Goal: Task Accomplishment & Management: Manage account settings

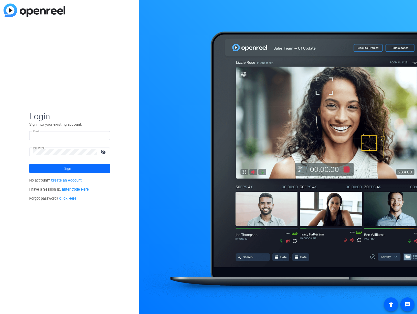
type input "[PERSON_NAME][EMAIL_ADDRESS][PERSON_NAME][DOMAIN_NAME]"
drag, startPoint x: 79, startPoint y: 169, endPoint x: 79, endPoint y: 166, distance: 2.8
click at [79, 169] on span at bounding box center [69, 169] width 81 height 12
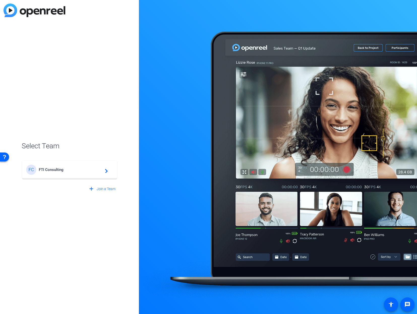
click at [66, 173] on div "FC FTI Consulting navigate_next" at bounding box center [69, 170] width 87 height 10
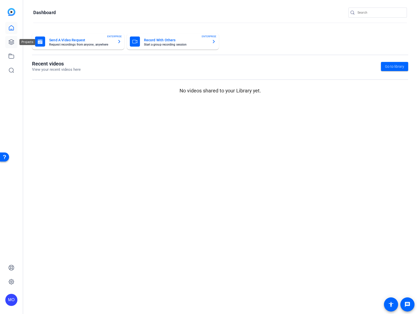
click at [9, 41] on icon at bounding box center [11, 42] width 6 height 6
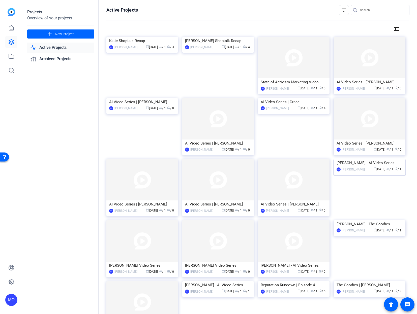
click at [371, 159] on img at bounding box center [370, 159] width 72 height 0
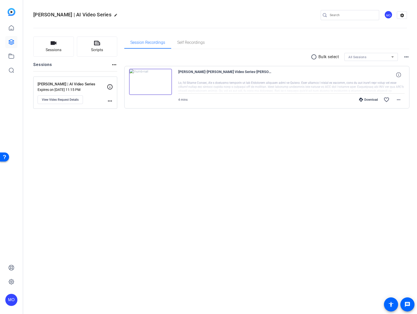
click at [163, 81] on img at bounding box center [150, 82] width 43 height 26
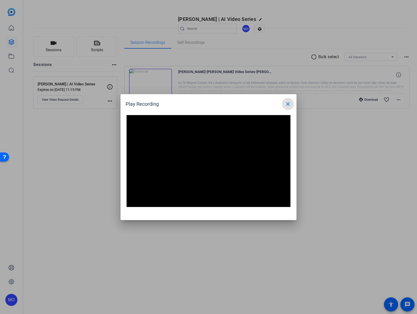
click at [288, 104] on mat-icon "close" at bounding box center [288, 104] width 6 height 6
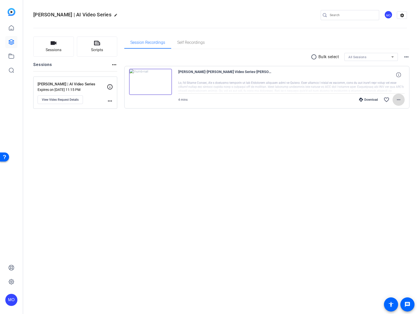
click at [396, 103] on span at bounding box center [399, 100] width 12 height 12
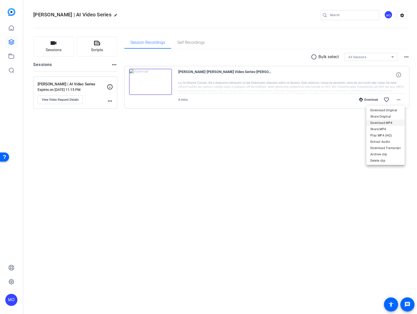
click at [393, 125] on span "Download MP4" at bounding box center [385, 123] width 30 height 6
click at [14, 34] on div at bounding box center [11, 49] width 12 height 54
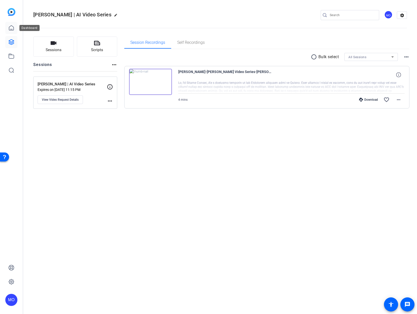
click at [11, 31] on icon at bounding box center [11, 28] width 6 height 6
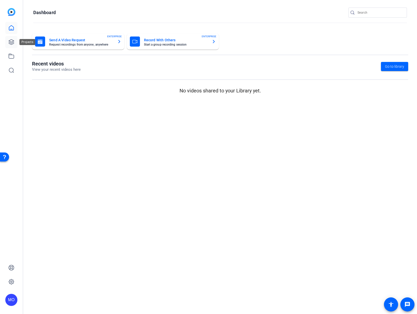
click at [13, 42] on icon at bounding box center [11, 42] width 6 height 6
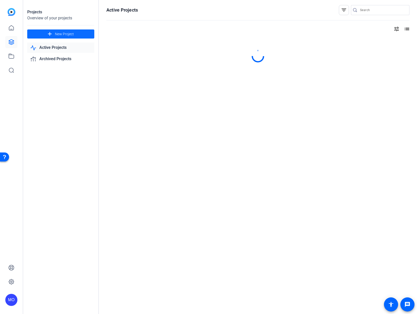
click at [72, 32] on span "New Project" at bounding box center [64, 34] width 19 height 5
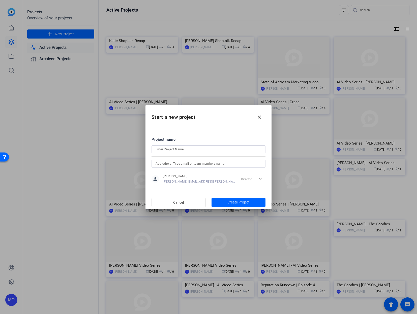
click at [185, 148] on input at bounding box center [209, 149] width 106 height 6
type input "IR Monitor Live October"
click at [244, 203] on span "Create Project" at bounding box center [238, 202] width 22 height 5
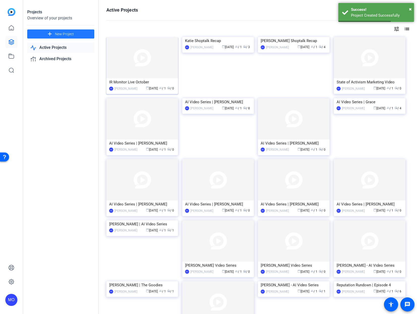
click at [119, 54] on img at bounding box center [142, 57] width 72 height 41
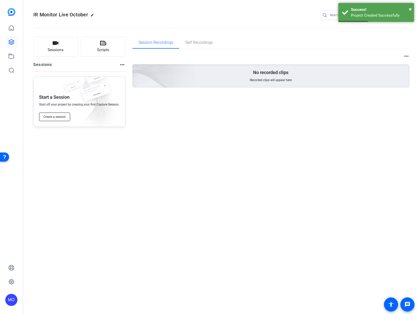
click at [45, 115] on span "Create a session" at bounding box center [54, 117] width 22 height 4
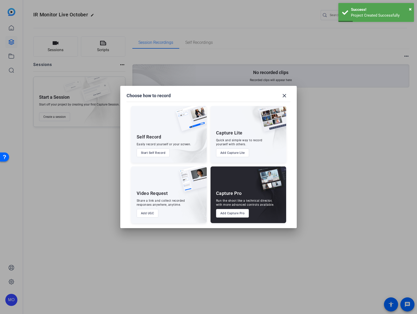
click at [148, 210] on button "Add UGC" at bounding box center [148, 213] width 22 height 9
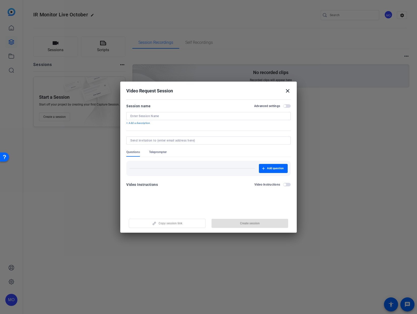
click at [285, 107] on span "button" at bounding box center [284, 106] width 3 height 3
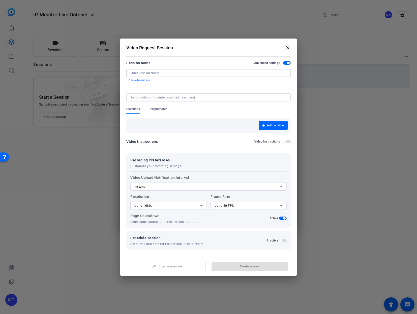
click at [140, 71] on input at bounding box center [208, 73] width 156 height 4
type input "IR Monitor LIVE - October"
click at [280, 241] on span "button" at bounding box center [280, 240] width 3 height 3
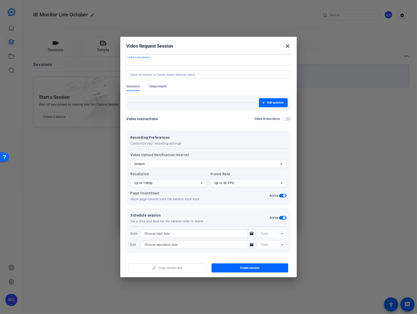
scroll to position [22, 0]
click at [251, 231] on mat-icon "Open calendar" at bounding box center [252, 233] width 6 height 6
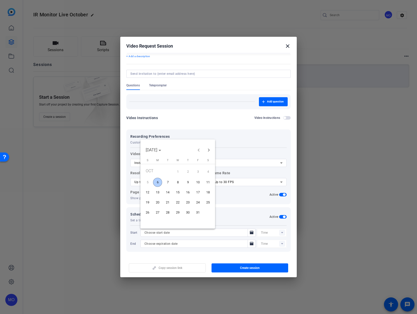
click at [157, 181] on span "6" at bounding box center [157, 182] width 9 height 9
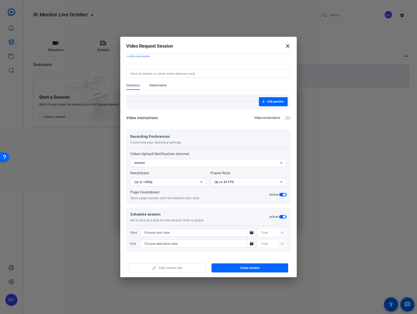
type input "[DATE]"
click at [280, 230] on rect at bounding box center [282, 233] width 6 height 6
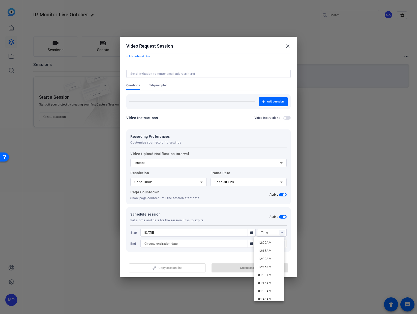
click at [269, 240] on span "12:00AM" at bounding box center [264, 243] width 13 height 6
type input "12:00AM"
click at [250, 245] on icon "Open calendar" at bounding box center [252, 244] width 4 height 4
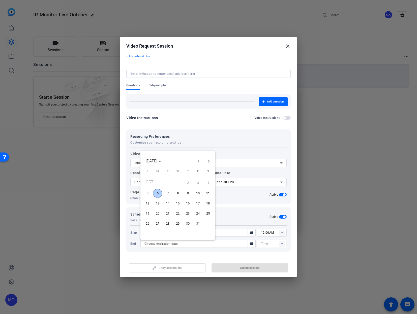
click at [196, 215] on span "24" at bounding box center [197, 213] width 9 height 9
type input "[DATE]"
type input "12:15AM"
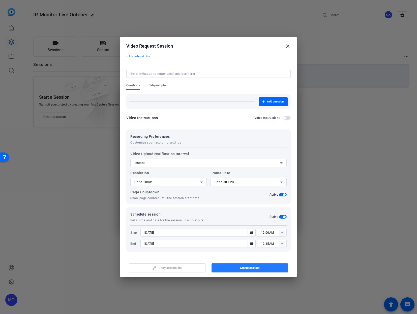
click at [240, 271] on span "button" at bounding box center [250, 268] width 77 height 12
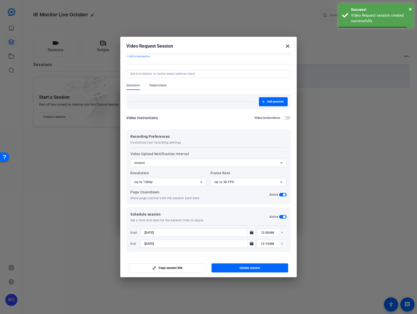
click at [182, 270] on span "button" at bounding box center [167, 268] width 76 height 12
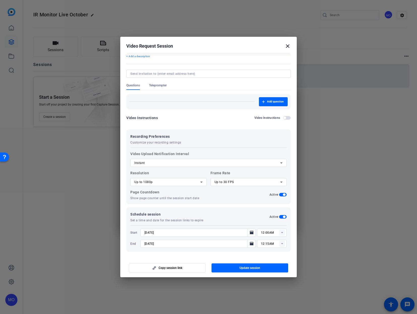
click at [286, 47] on mat-icon "close" at bounding box center [288, 46] width 6 height 6
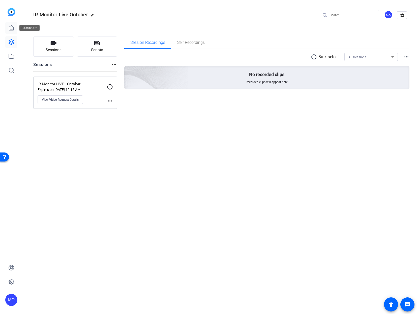
click at [13, 28] on icon at bounding box center [11, 27] width 5 height 5
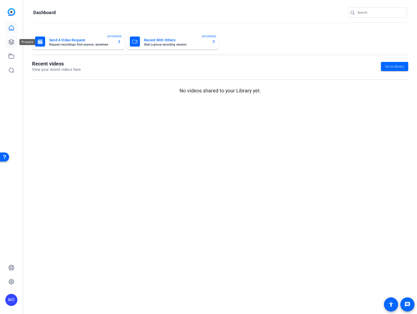
click at [14, 39] on link at bounding box center [11, 42] width 12 height 12
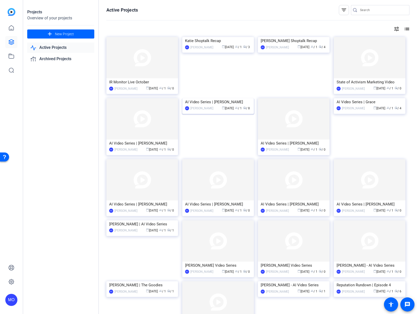
click at [211, 98] on img at bounding box center [218, 98] width 72 height 0
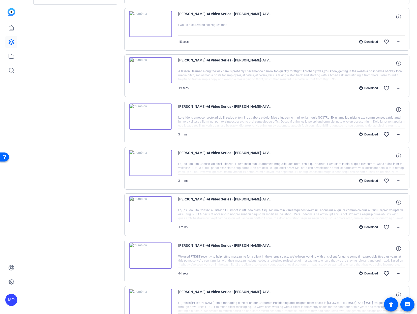
scroll to position [121, 0]
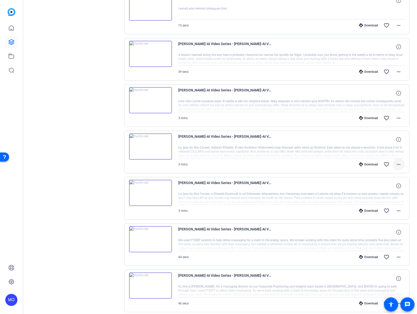
click at [397, 165] on mat-icon "more_horiz" at bounding box center [399, 165] width 6 height 6
click at [389, 186] on span "Download MP4" at bounding box center [383, 188] width 30 height 6
click at [398, 118] on mat-icon "more_horiz" at bounding box center [399, 118] width 6 height 6
click at [385, 143] on span "Download MP4" at bounding box center [383, 141] width 30 height 6
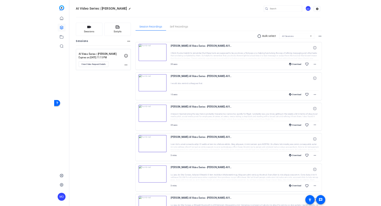
scroll to position [0, 0]
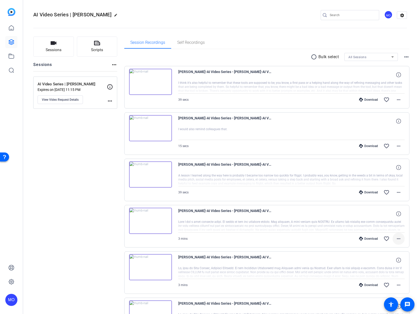
click at [401, 239] on span at bounding box center [399, 239] width 12 height 12
click at [398, 192] on div at bounding box center [208, 157] width 417 height 314
click at [397, 192] on mat-icon "more_horiz" at bounding box center [399, 193] width 6 height 6
click at [387, 214] on span "Download MP4" at bounding box center [383, 216] width 30 height 6
click at [396, 101] on mat-icon "more_horiz" at bounding box center [399, 100] width 6 height 6
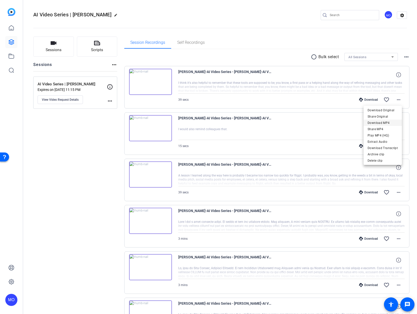
click at [387, 124] on span "Download MP4" at bounding box center [383, 123] width 30 height 6
